Goal: Information Seeking & Learning: Find specific fact

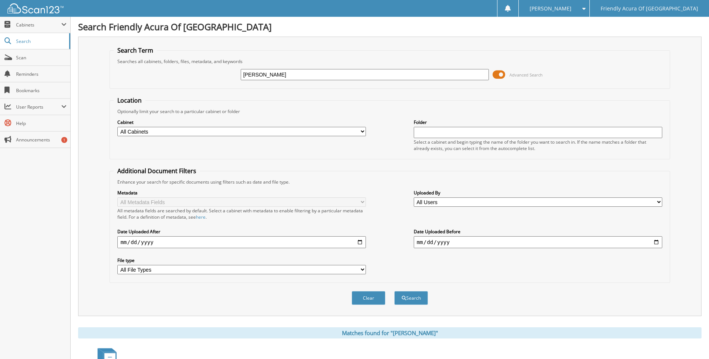
type input "[PERSON_NAME]"
click at [394, 291] on button "Search" at bounding box center [411, 298] width 34 height 14
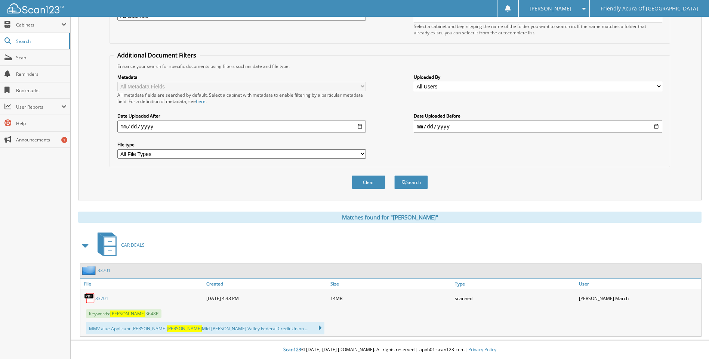
scroll to position [116, 0]
click at [102, 300] on link "33701" at bounding box center [101, 298] width 13 height 6
click at [103, 298] on link "33701" at bounding box center [101, 298] width 13 height 6
